Goal: Understand process/instructions: Learn how to perform a task or action

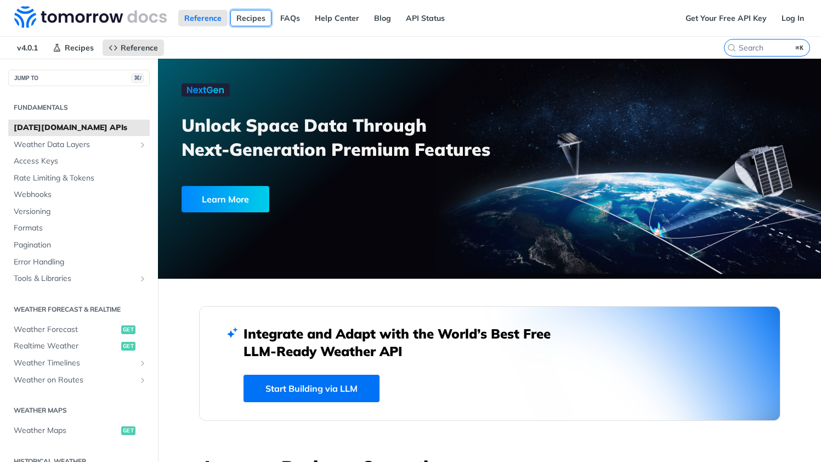
click at [247, 24] on link "Recipes" at bounding box center [250, 18] width 41 height 16
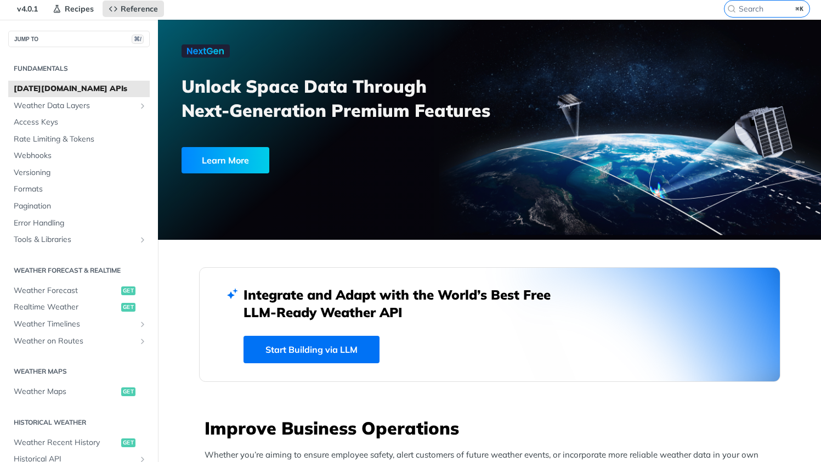
scroll to position [106, 0]
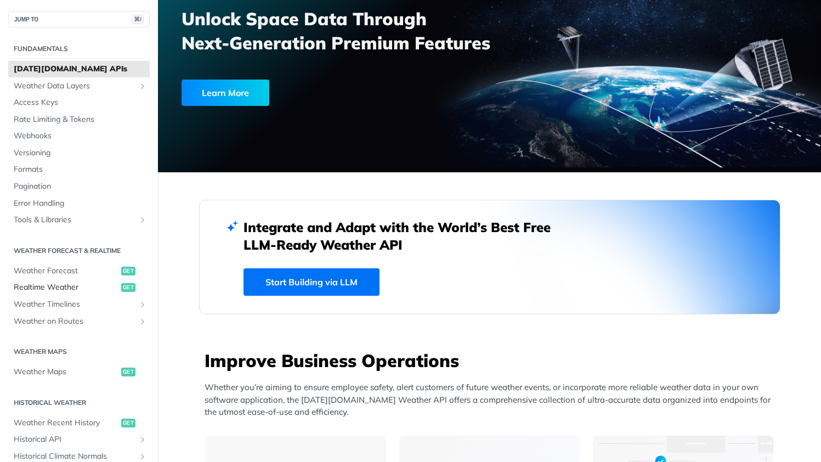
click at [80, 285] on span "Realtime Weather" at bounding box center [66, 287] width 105 height 11
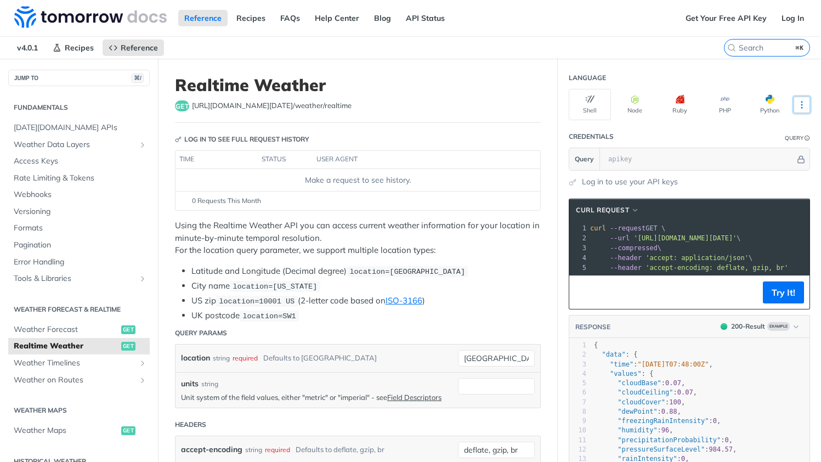
click at [797, 108] on icon "More ellipsis" at bounding box center [802, 105] width 10 height 10
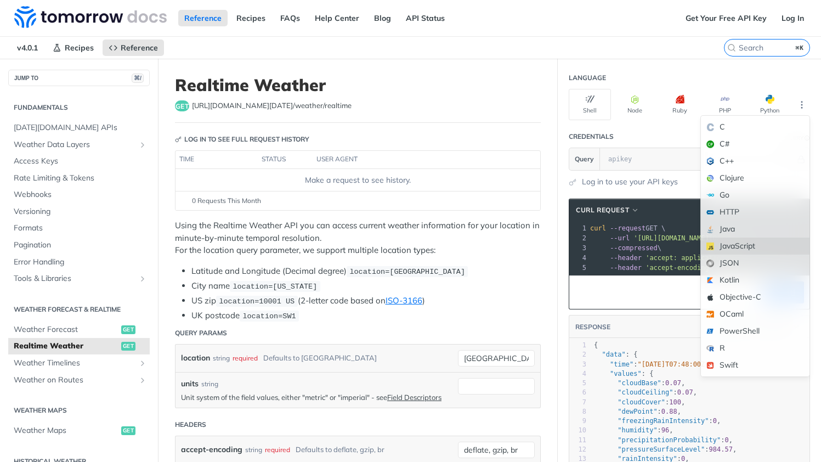
click at [731, 244] on div "JavaScript" at bounding box center [755, 246] width 109 height 17
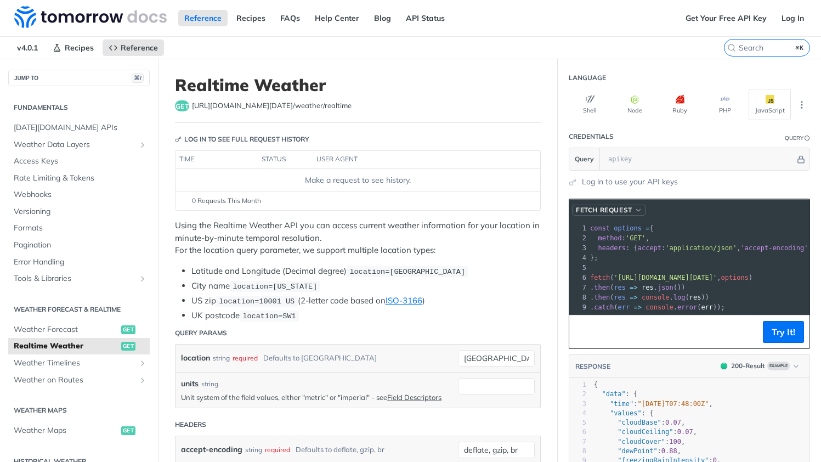
click at [635, 211] on span "button" at bounding box center [639, 210] width 8 height 8
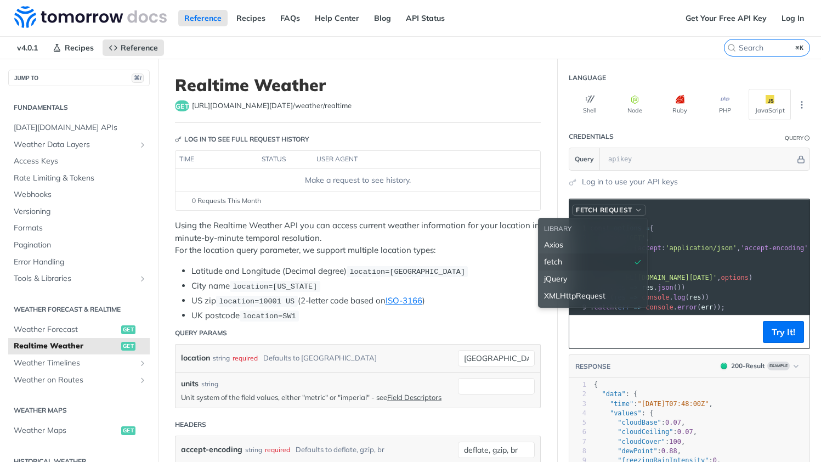
click at [635, 211] on span "button" at bounding box center [639, 210] width 8 height 8
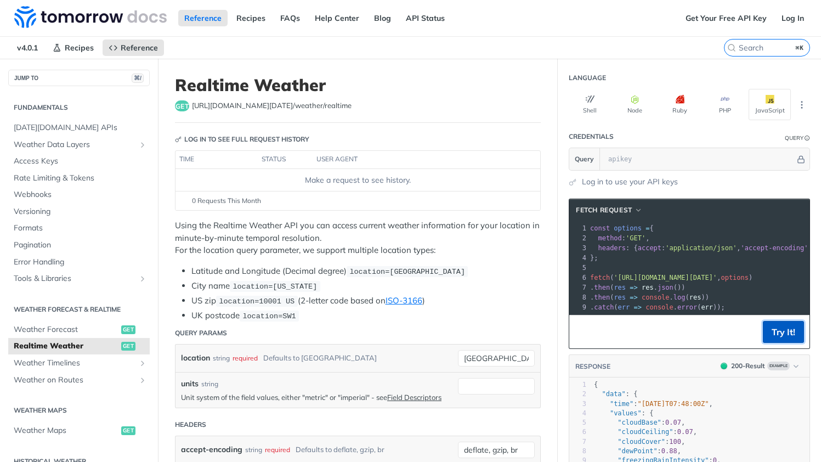
click at [783, 343] on button "Try It!" at bounding box center [783, 332] width 41 height 22
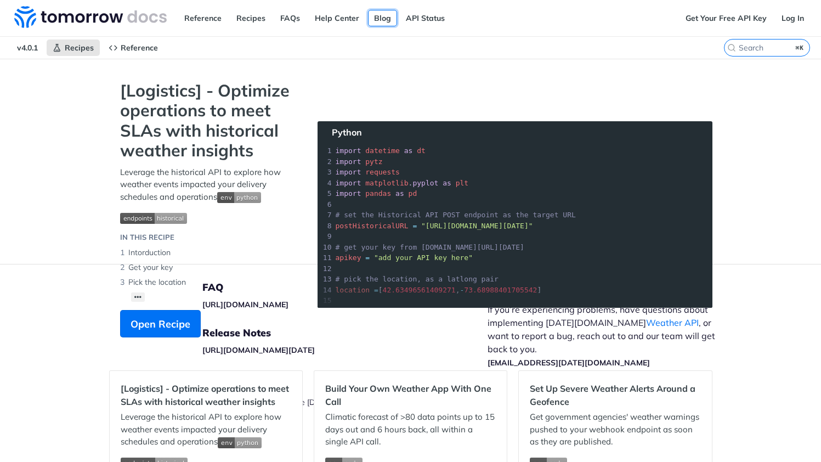
click at [381, 25] on link "Blog" at bounding box center [382, 18] width 29 height 16
